Goal: Information Seeking & Learning: Understand process/instructions

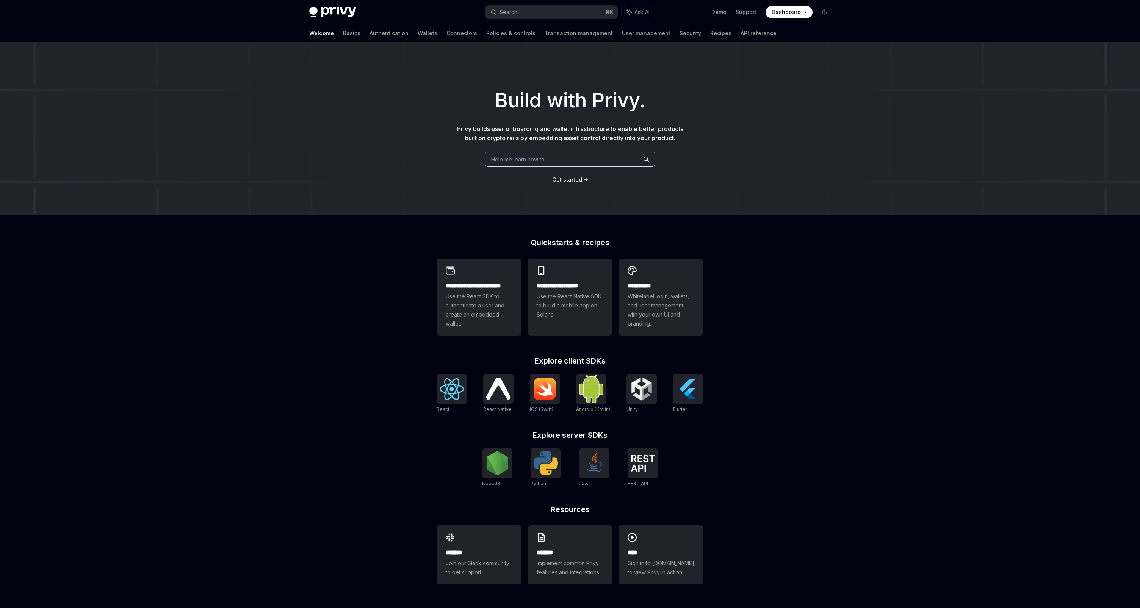
click at [400, 38] on div "Welcome Basics Authentication Wallets Connectors Policies & controls Transactio…" at bounding box center [542, 33] width 467 height 18
click at [418, 35] on link "Wallets" at bounding box center [428, 33] width 20 height 18
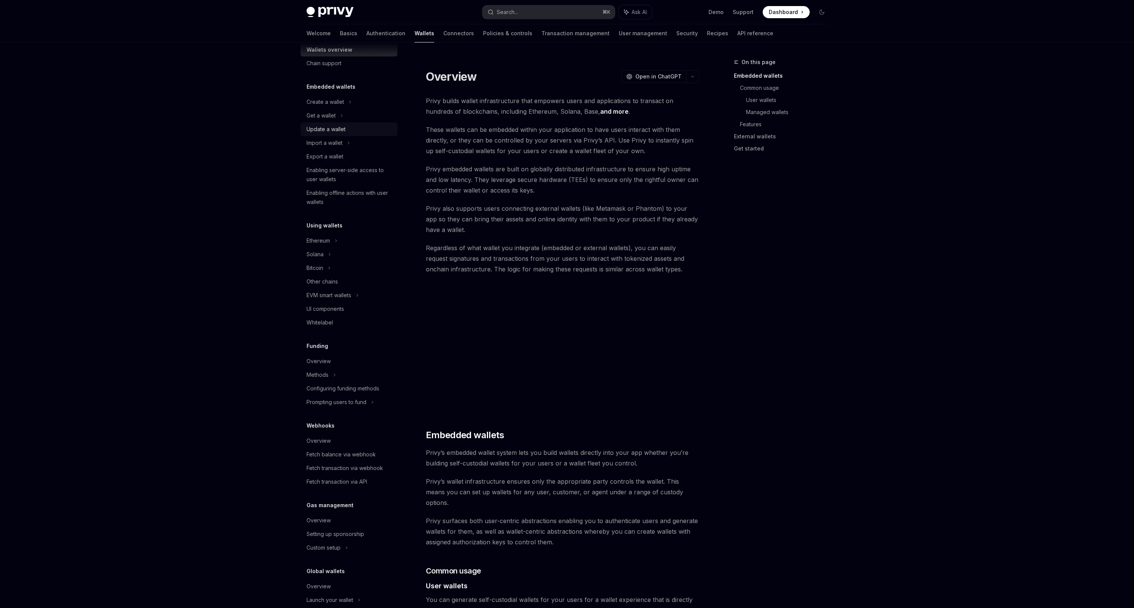
scroll to position [43, 0]
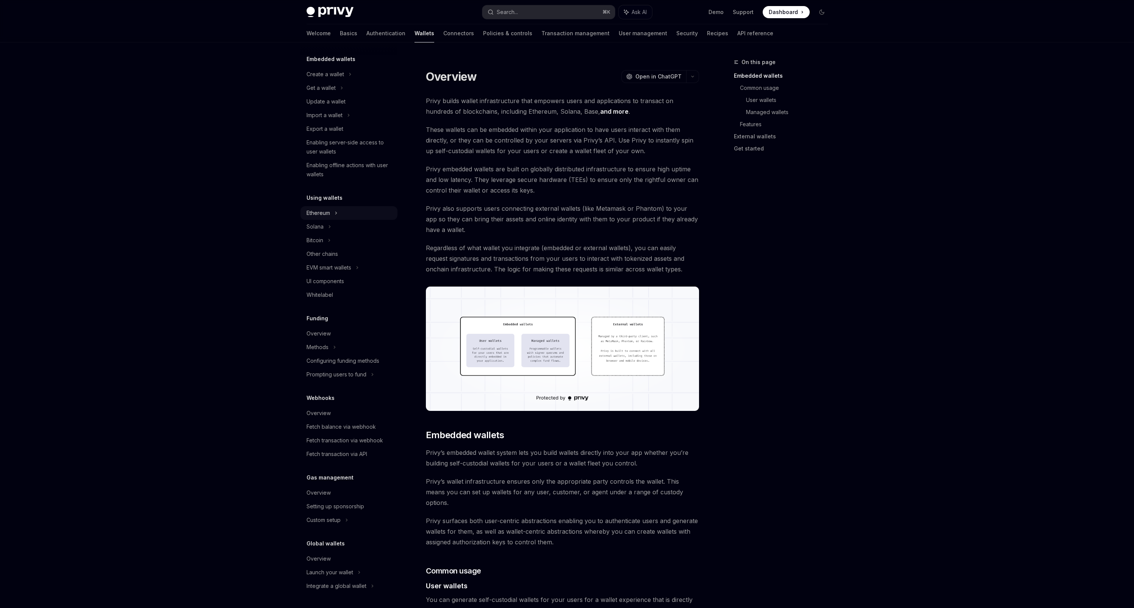
click at [335, 213] on icon at bounding box center [336, 212] width 3 height 9
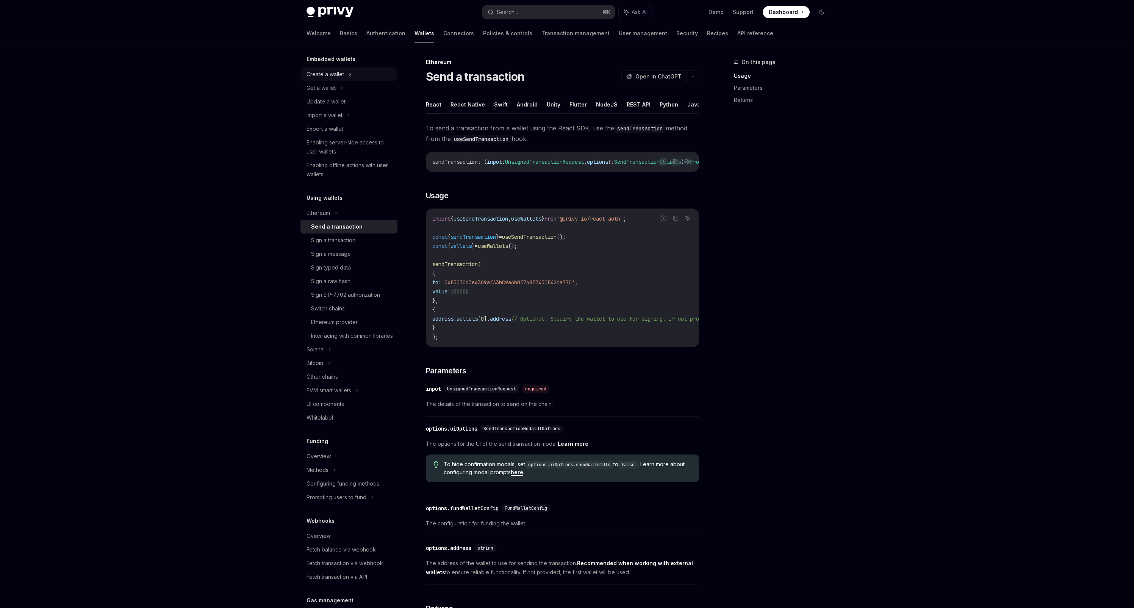
click at [344, 74] on div "Create a wallet" at bounding box center [348, 74] width 97 height 14
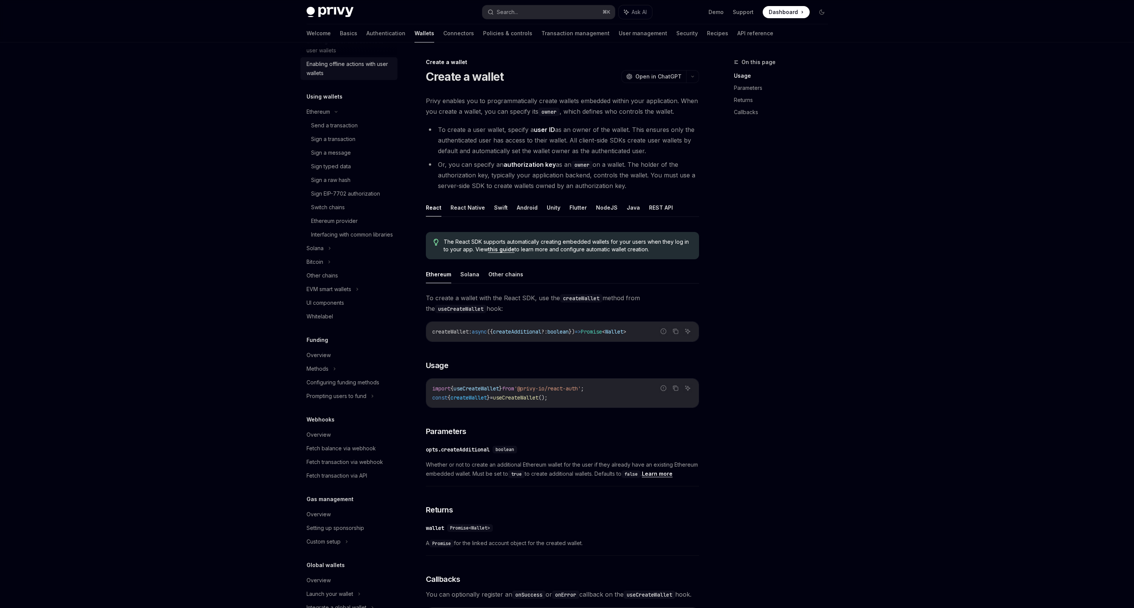
scroll to position [202, 0]
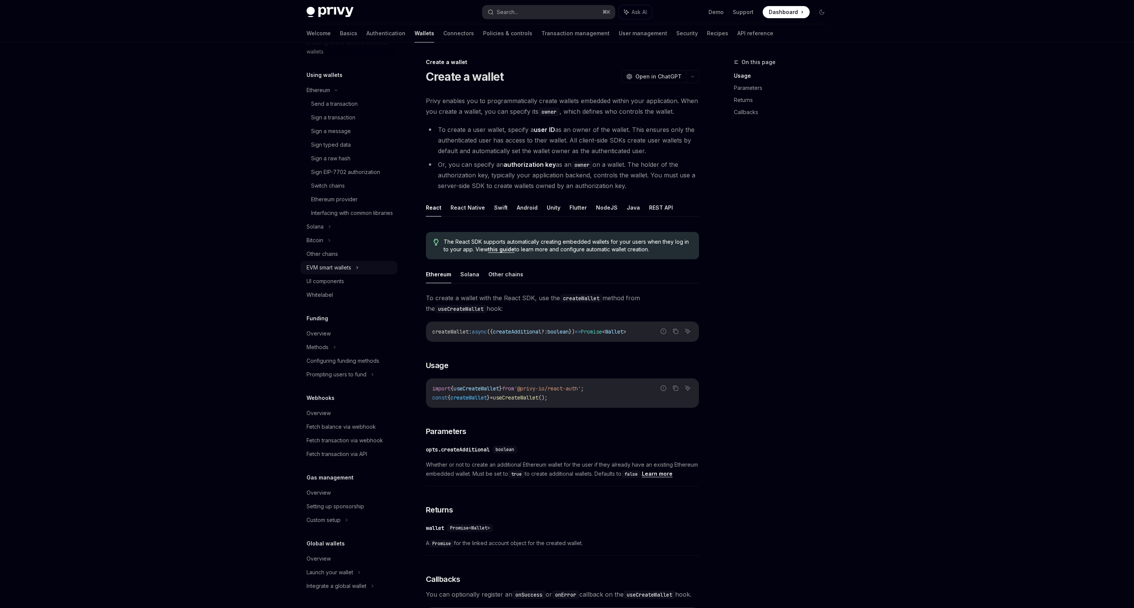
click at [350, 265] on div "EVM smart wallets" at bounding box center [329, 267] width 45 height 9
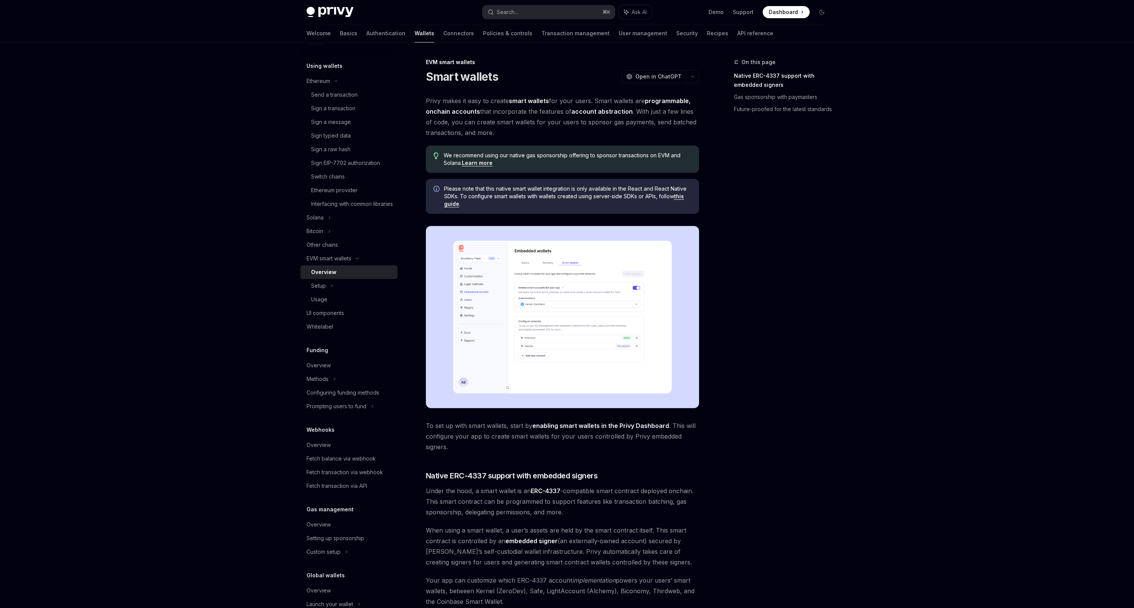
click at [523, 314] on img at bounding box center [562, 317] width 273 height 182
drag, startPoint x: 457, startPoint y: 195, endPoint x: 581, endPoint y: 209, distance: 125.1
click at [669, 196] on span "Please note that this native smart wallet integration is only available in the …" at bounding box center [567, 196] width 247 height 23
click at [547, 210] on div "Please note that this native smart wallet integration is only available in the …" at bounding box center [562, 196] width 273 height 35
click at [452, 206] on link "this guide" at bounding box center [564, 200] width 240 height 14
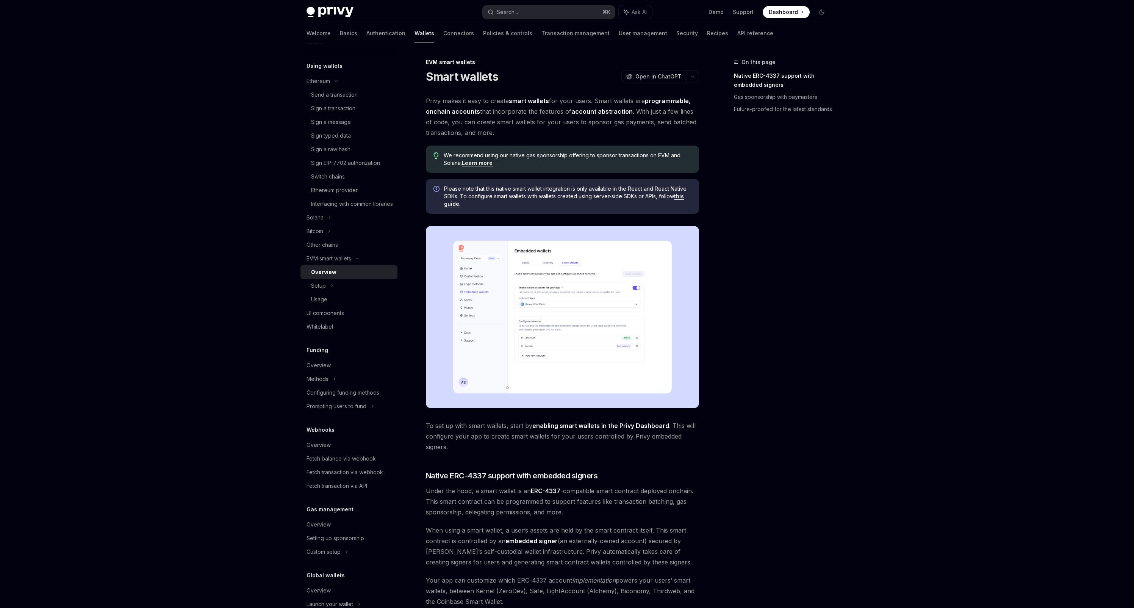
type textarea "*"
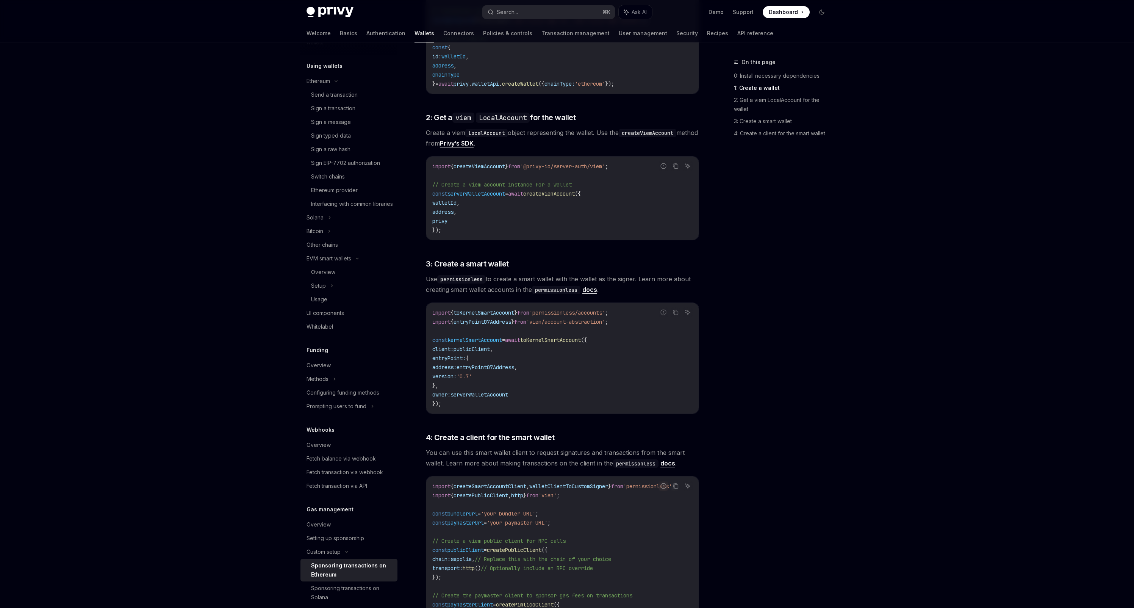
scroll to position [448, 0]
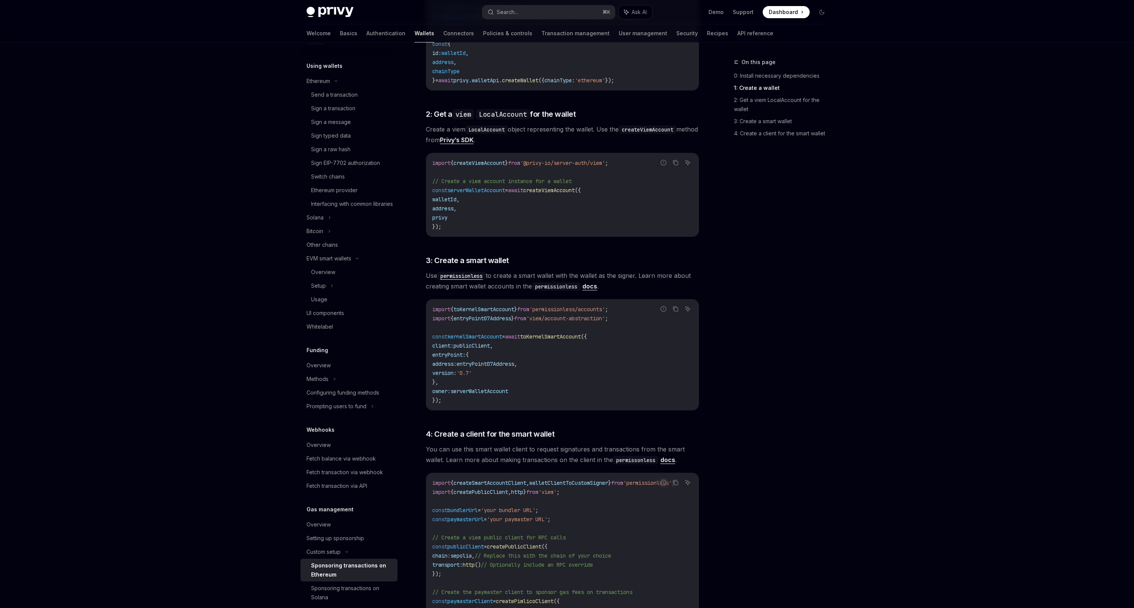
click at [477, 277] on code "permissionless" at bounding box center [461, 276] width 49 height 8
click at [588, 287] on link "docs" at bounding box center [589, 286] width 15 height 8
